Goal: Task Accomplishment & Management: Use online tool/utility

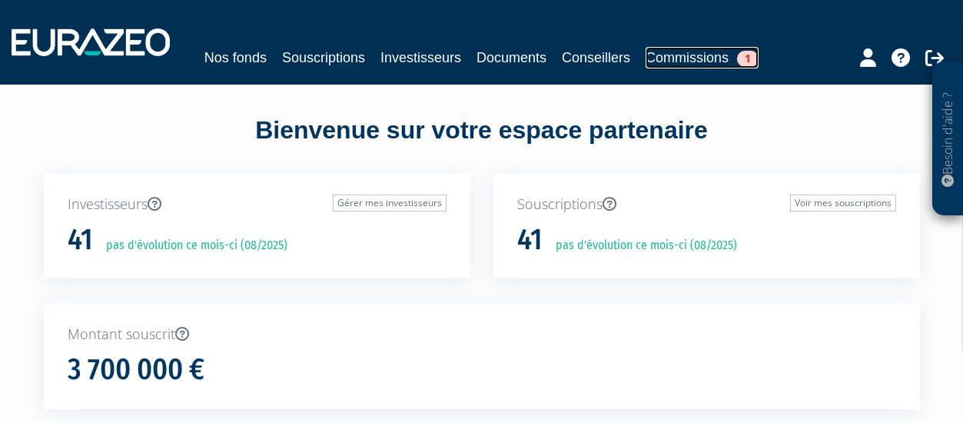
click at [676, 58] on link "Commissions 1" at bounding box center [702, 58] width 113 height 22
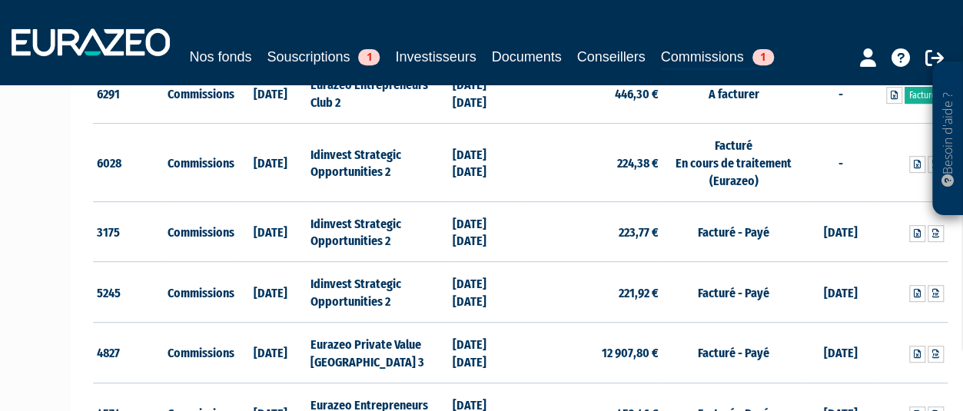
scroll to position [231, 0]
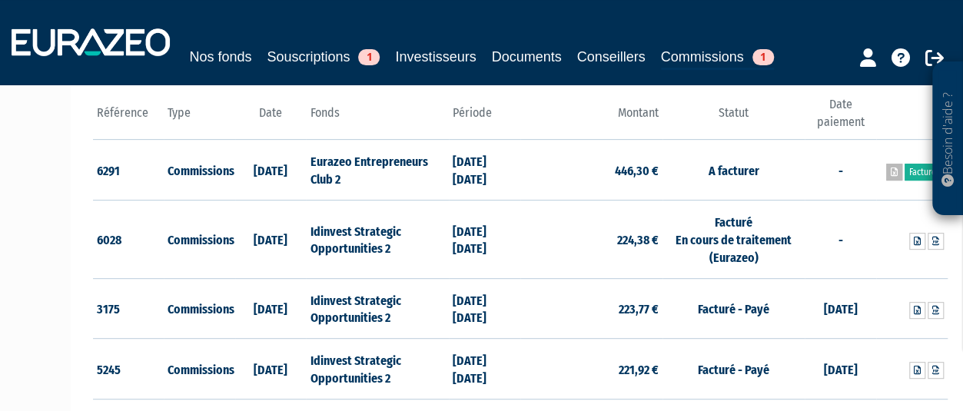
click at [891, 175] on link at bounding box center [894, 172] width 16 height 17
click at [919, 170] on link "Facturer" at bounding box center [924, 172] width 39 height 17
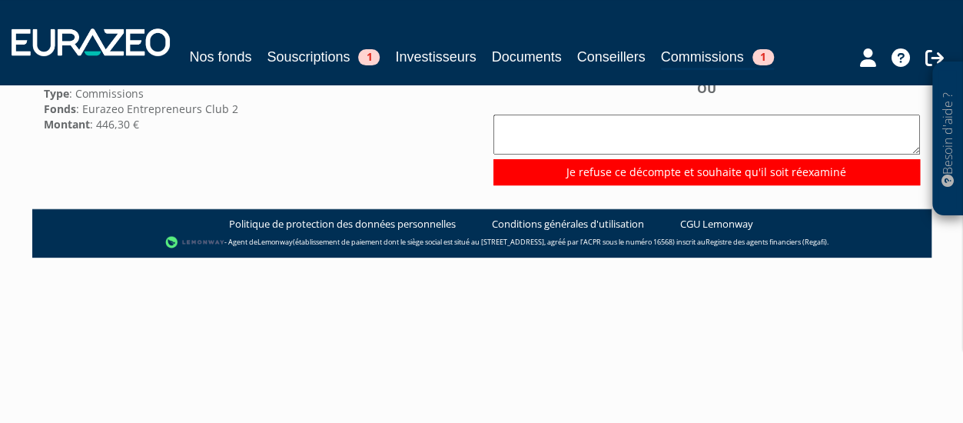
scroll to position [154, 0]
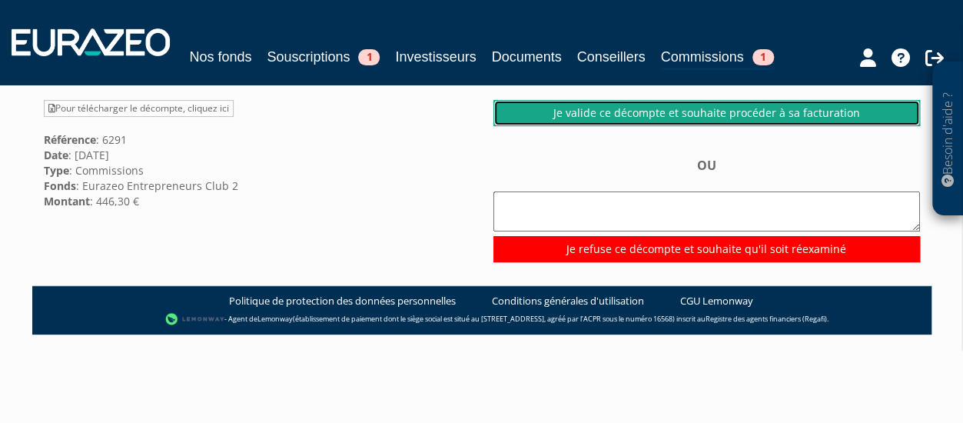
click at [671, 126] on link "Je valide ce décompte et souhaite procéder à sa facturation" at bounding box center [706, 113] width 427 height 26
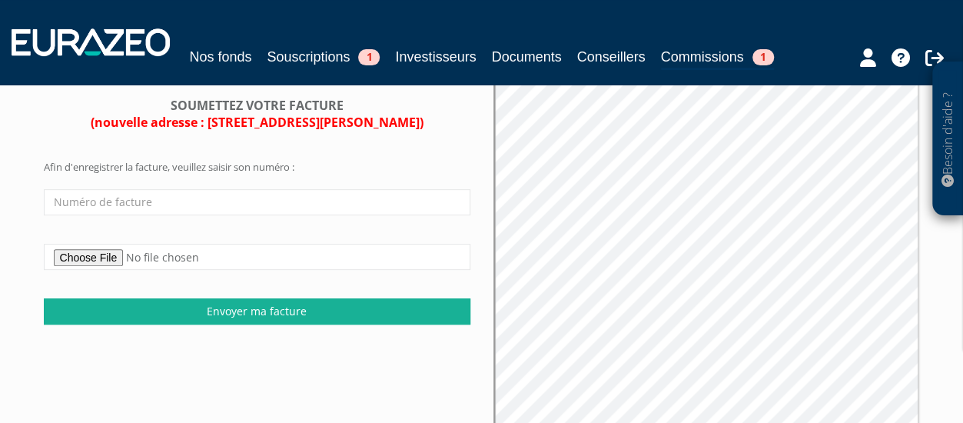
scroll to position [10, 0]
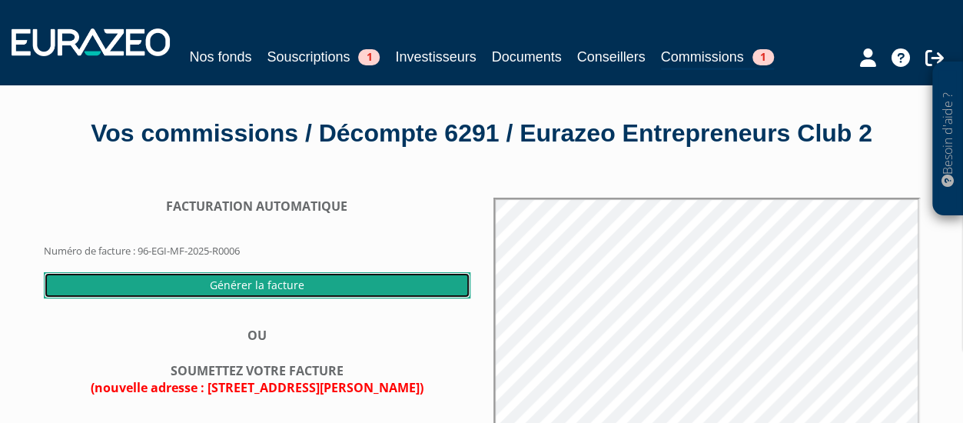
click at [286, 298] on input "Générer la facture" at bounding box center [257, 285] width 427 height 26
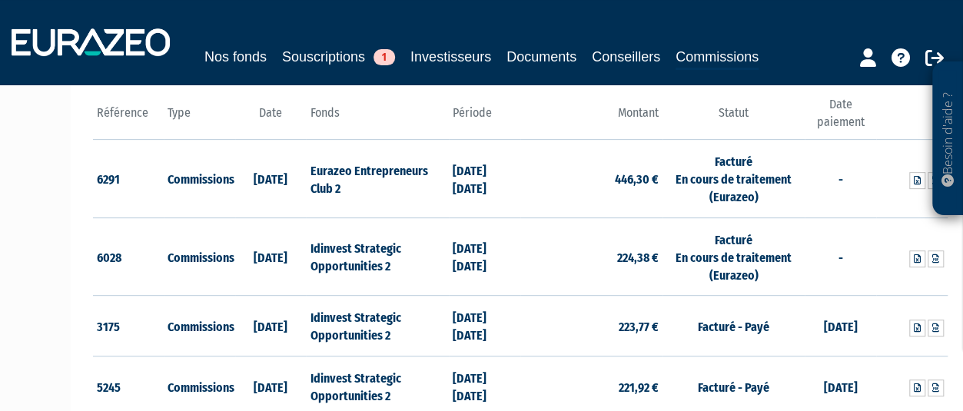
scroll to position [231, 6]
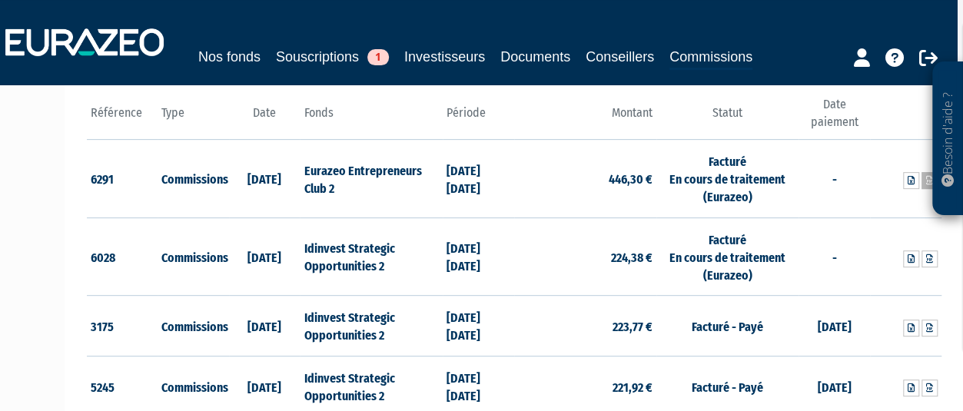
click at [926, 180] on icon at bounding box center [929, 180] width 7 height 9
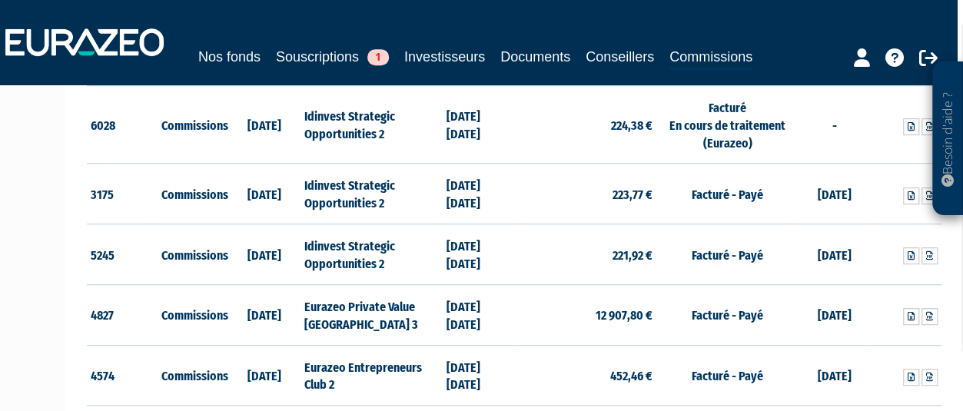
scroll to position [384, 6]
